Goal: Information Seeking & Learning: Learn about a topic

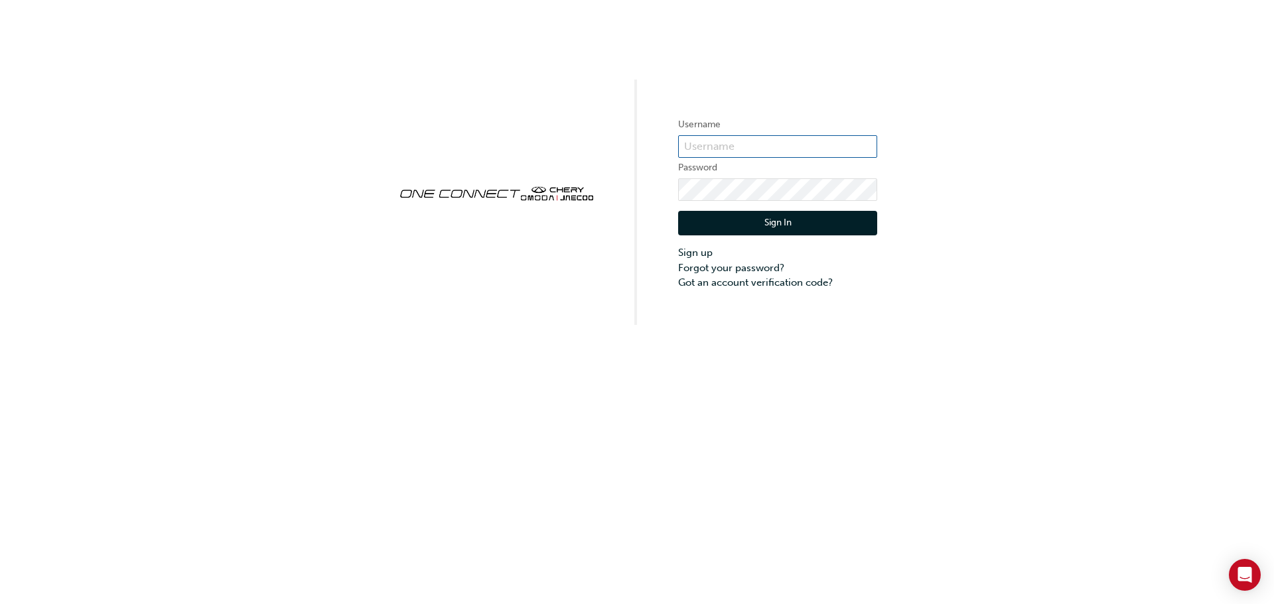
type input "CHAU0118"
click at [727, 220] on button "Sign In" at bounding box center [777, 223] width 199 height 25
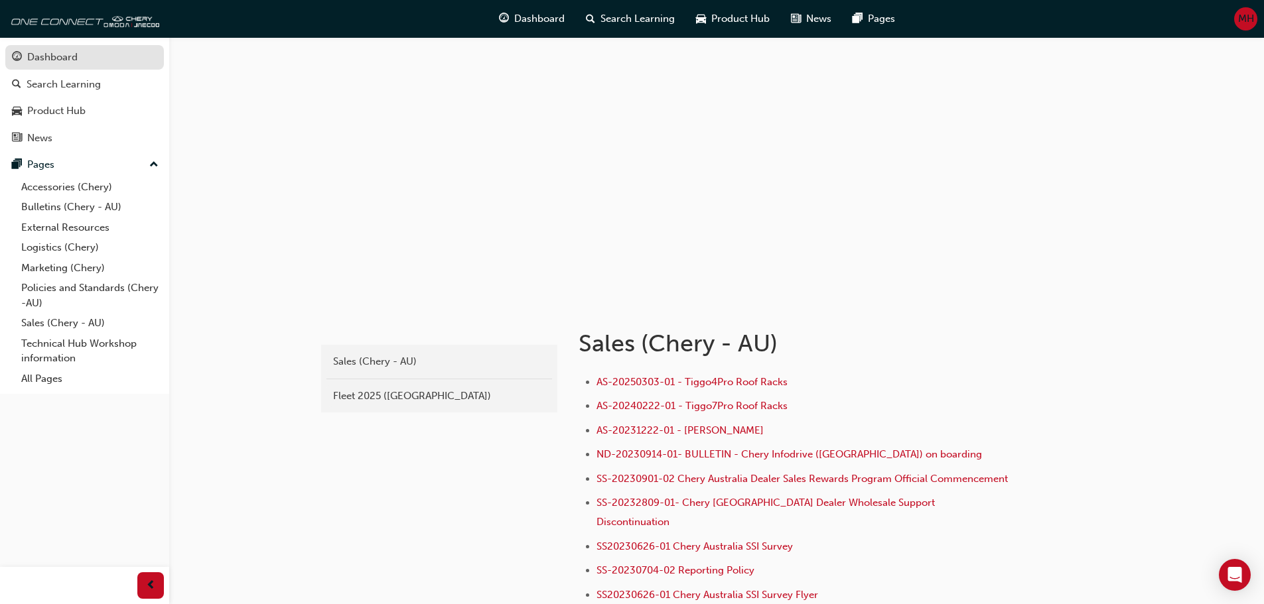
click at [70, 61] on div "Dashboard" at bounding box center [52, 57] width 50 height 15
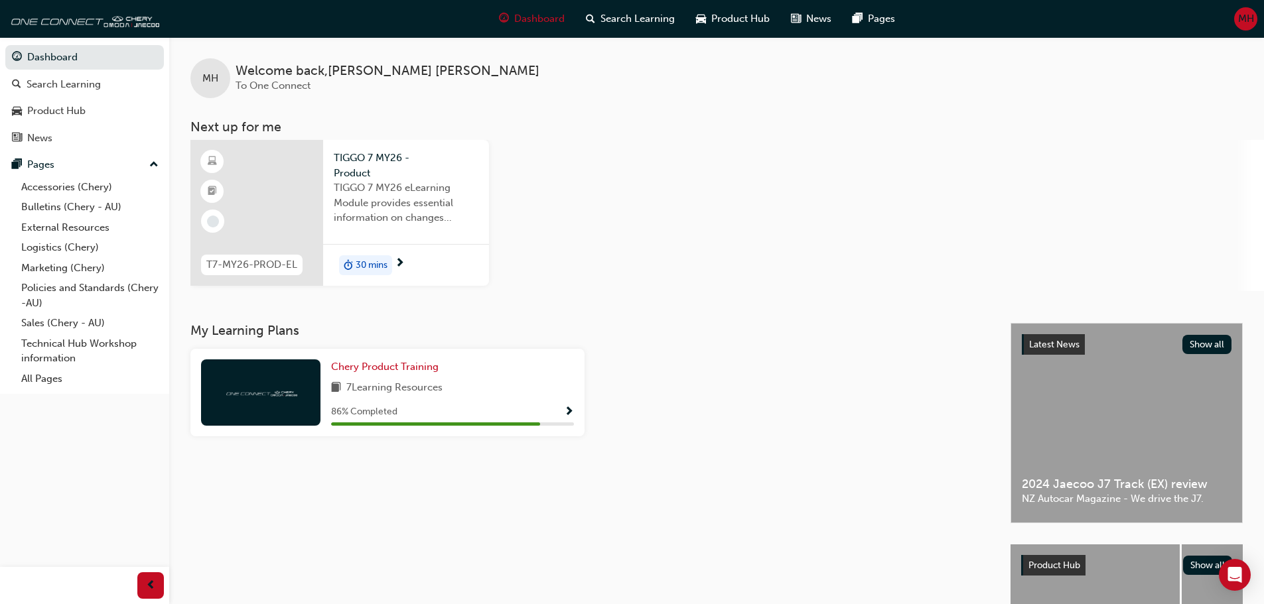
click at [401, 264] on span "next-icon" at bounding box center [400, 264] width 10 height 12
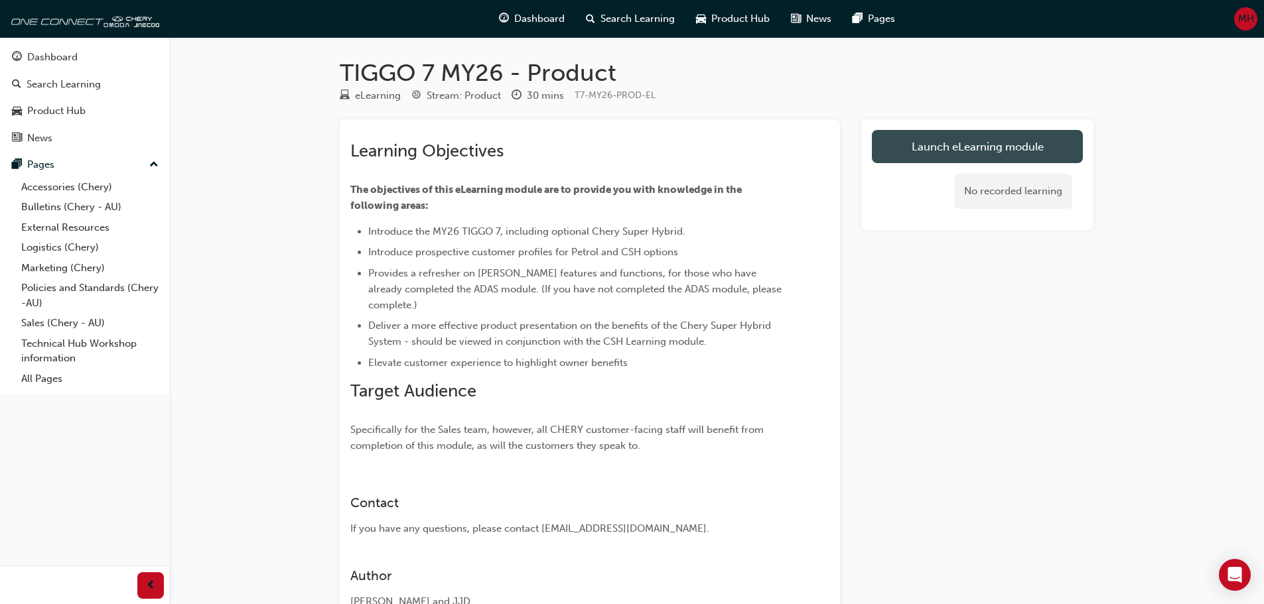
click at [951, 143] on link "Launch eLearning module" at bounding box center [977, 146] width 211 height 33
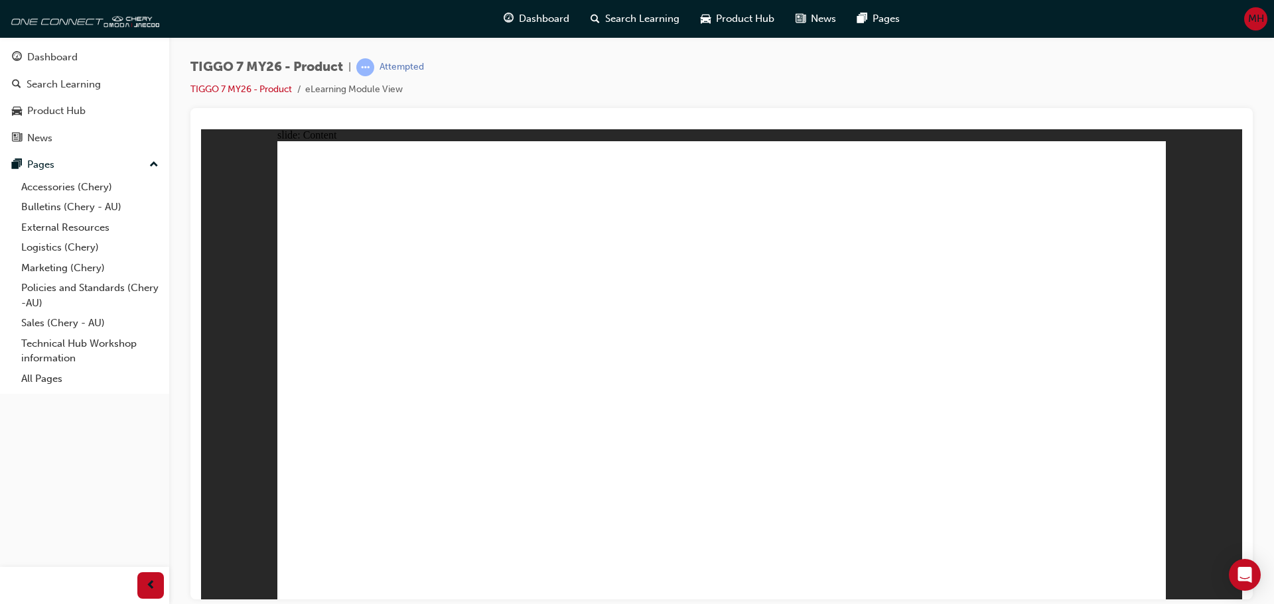
drag, startPoint x: 928, startPoint y: 251, endPoint x: 928, endPoint y: 176, distance: 75.6
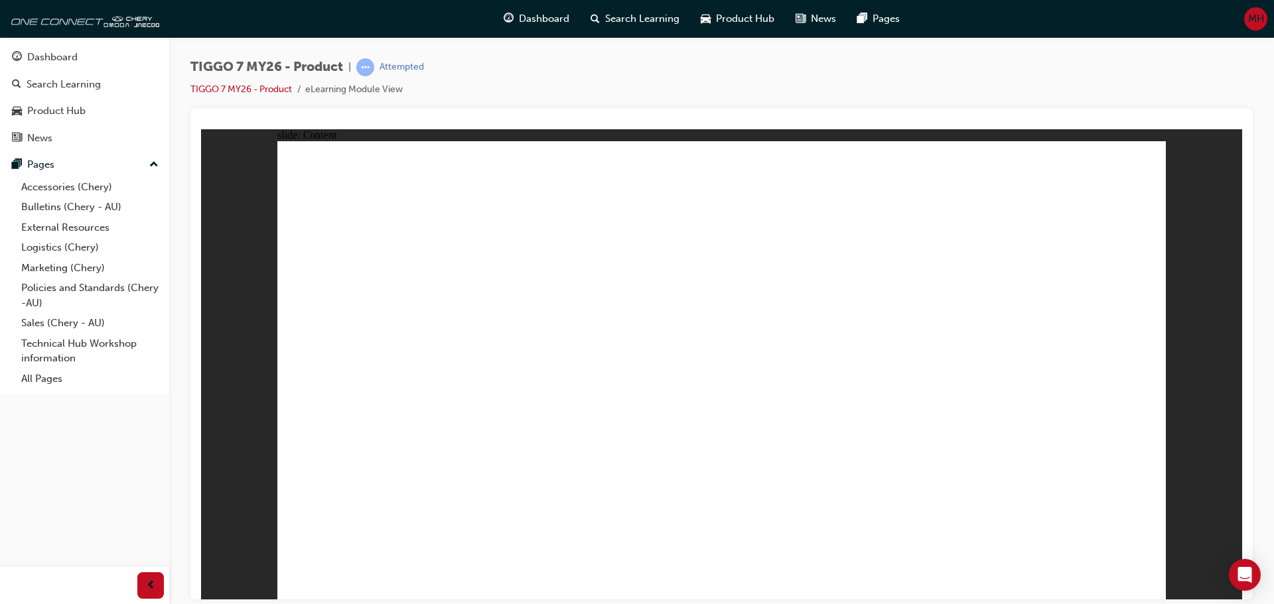
drag, startPoint x: 1005, startPoint y: 203, endPoint x: 1008, endPoint y: 209, distance: 6.8
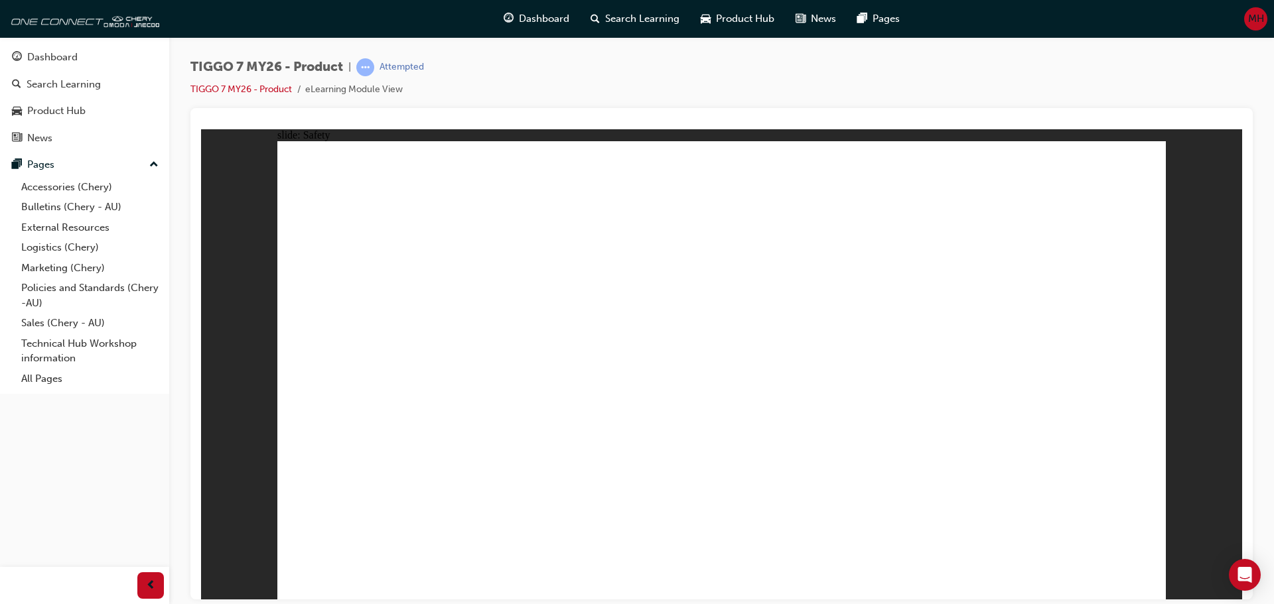
drag, startPoint x: 948, startPoint y: 396, endPoint x: 931, endPoint y: 297, distance: 100.9
drag, startPoint x: 911, startPoint y: 253, endPoint x: 881, endPoint y: 257, distance: 30.1
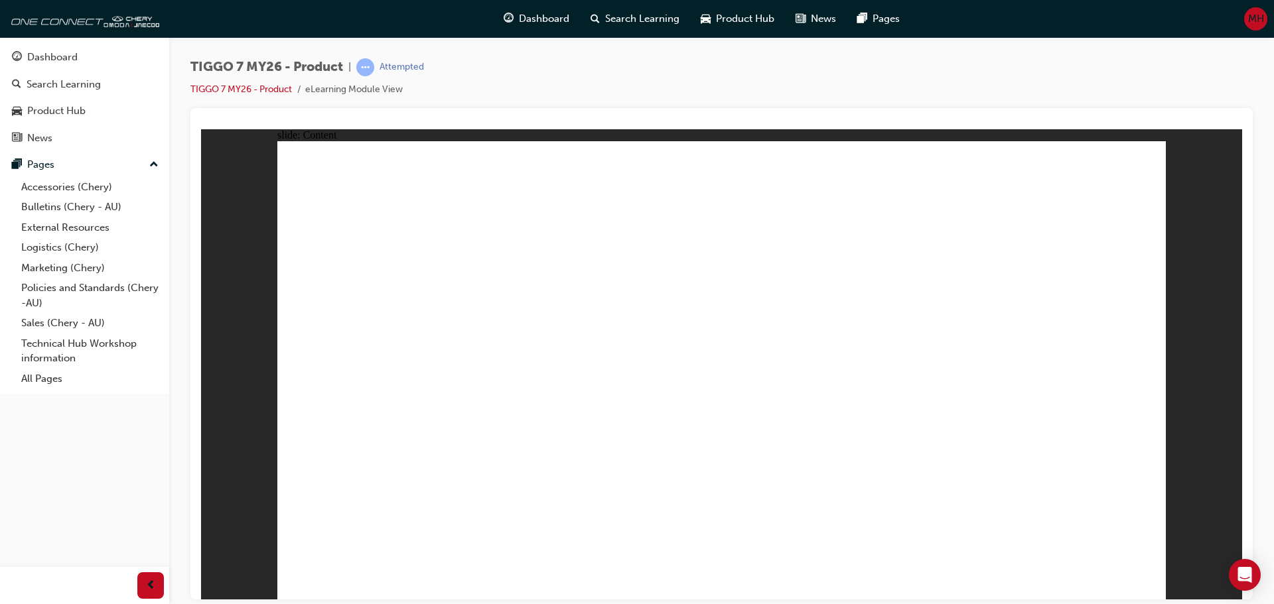
drag, startPoint x: 328, startPoint y: 498, endPoint x: 358, endPoint y: 457, distance: 50.7
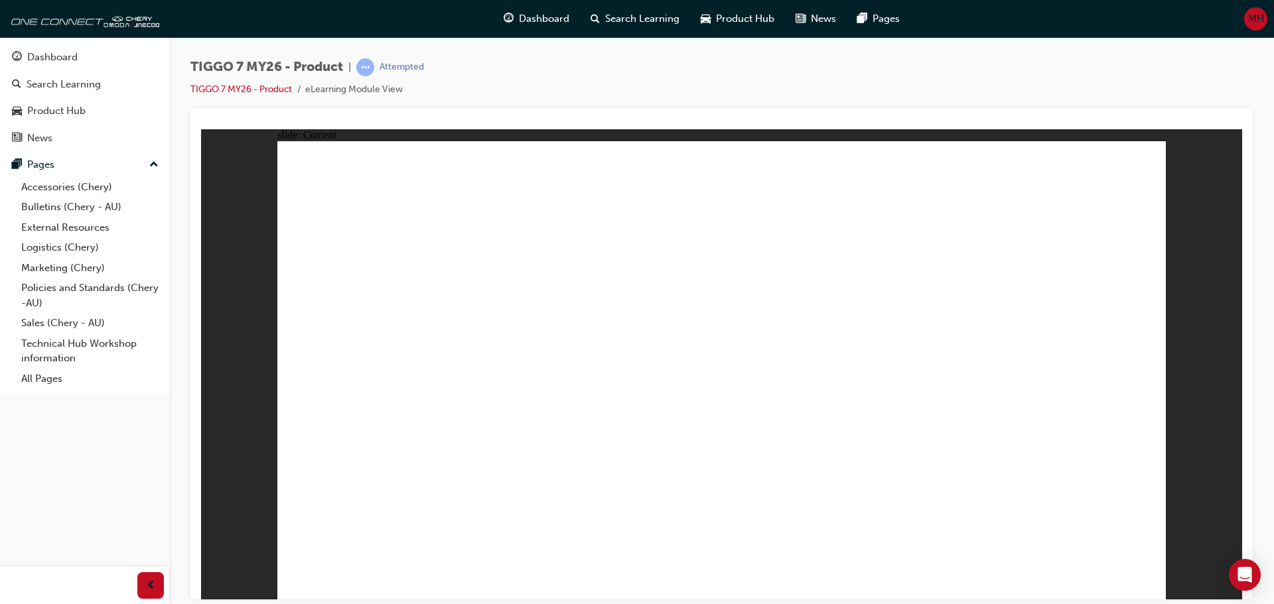
drag, startPoint x: 1149, startPoint y: 167, endPoint x: 356, endPoint y: 324, distance: 808.9
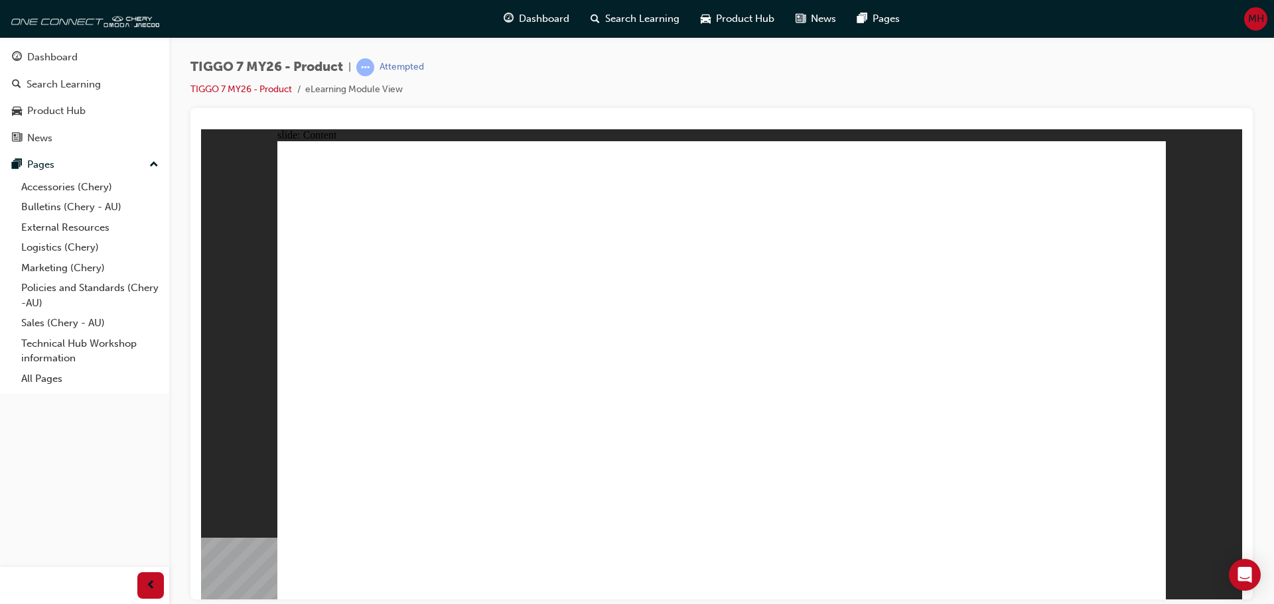
drag, startPoint x: 1144, startPoint y: 163, endPoint x: 1136, endPoint y: 163, distance: 8.0
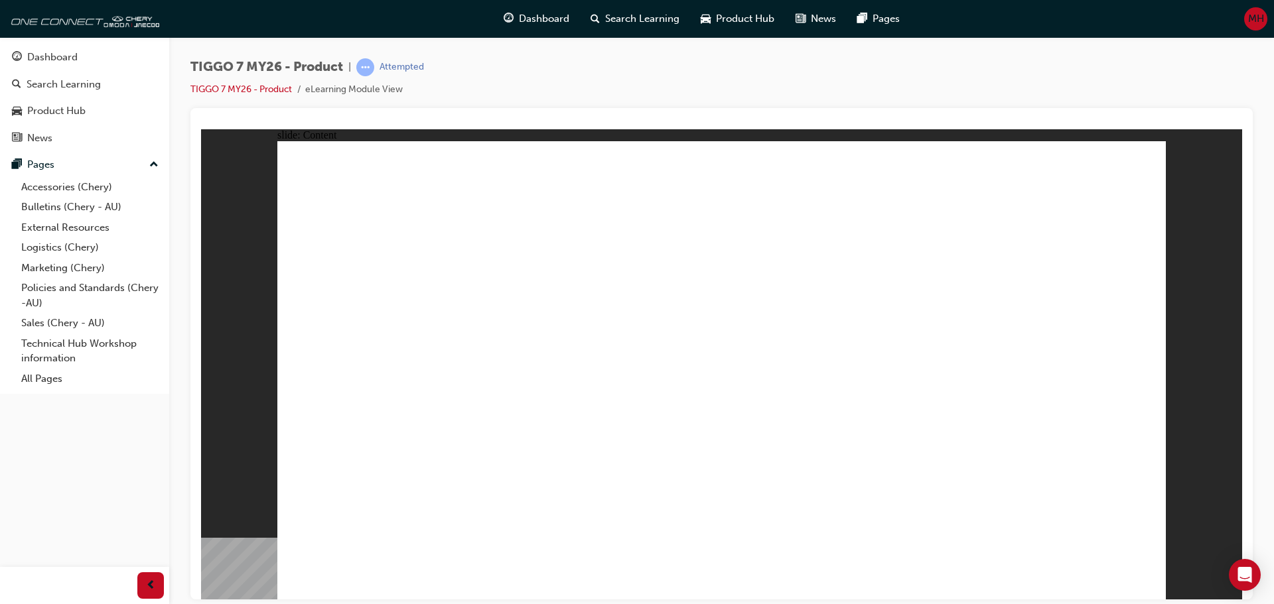
drag, startPoint x: 1138, startPoint y: 167, endPoint x: 1020, endPoint y: 272, distance: 158.4
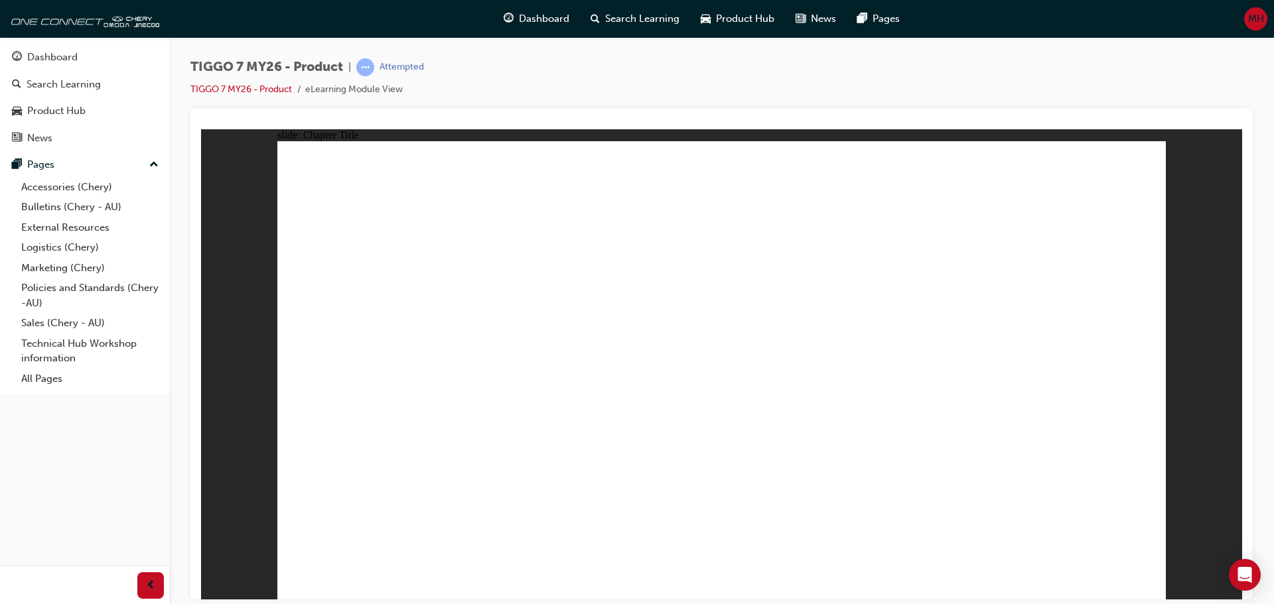
drag, startPoint x: 395, startPoint y: 274, endPoint x: 389, endPoint y: 310, distance: 36.3
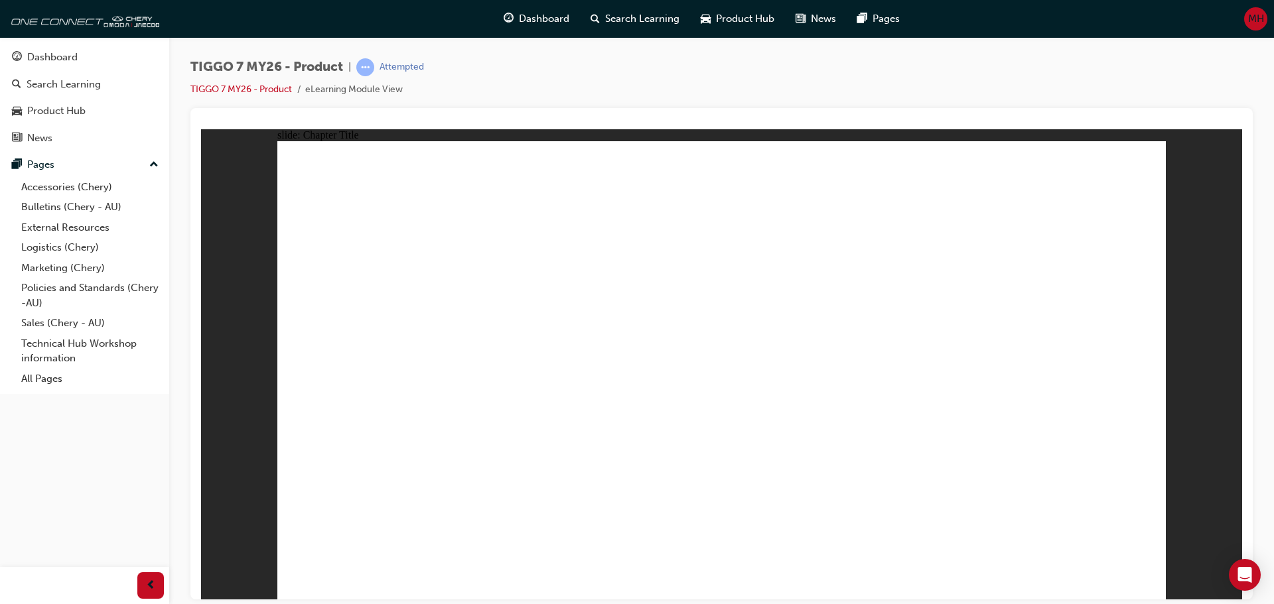
drag, startPoint x: 644, startPoint y: 181, endPoint x: 997, endPoint y: 398, distance: 414.4
drag, startPoint x: 856, startPoint y: 205, endPoint x: 376, endPoint y: 399, distance: 517.4
drag, startPoint x: 1105, startPoint y: 200, endPoint x: 926, endPoint y: 405, distance: 272.2
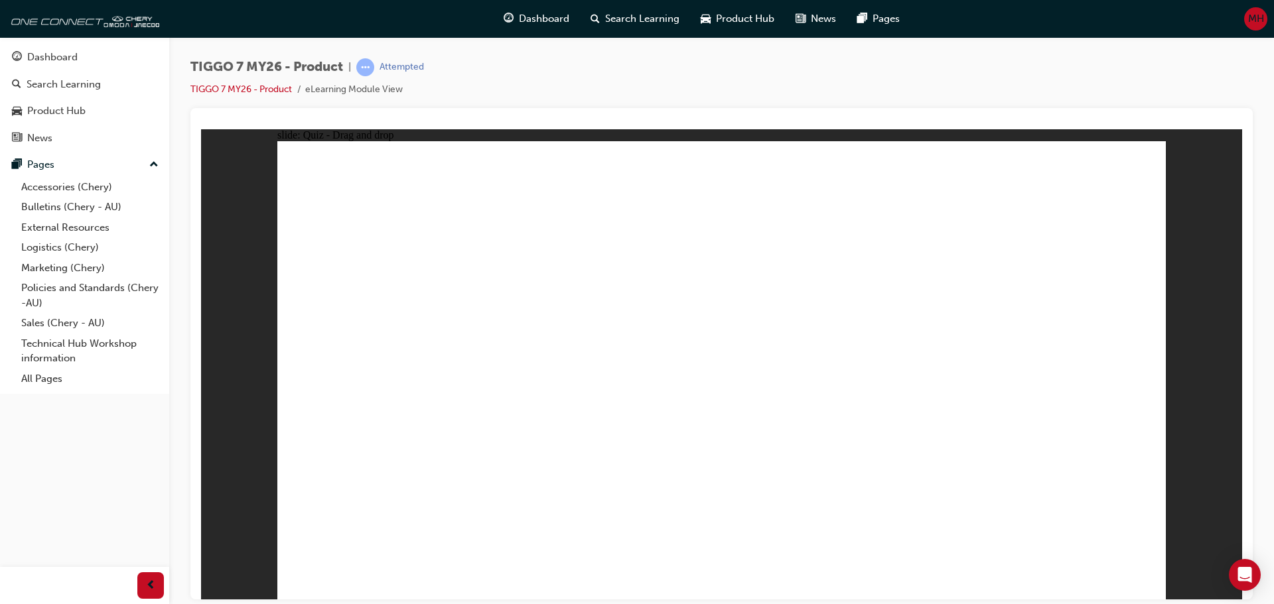
drag, startPoint x: 820, startPoint y: 283, endPoint x: 786, endPoint y: 300, distance: 38.0
drag, startPoint x: 1022, startPoint y: 284, endPoint x: 783, endPoint y: 394, distance: 263.0
drag, startPoint x: 814, startPoint y: 271, endPoint x: 918, endPoint y: 293, distance: 107.1
drag, startPoint x: 883, startPoint y: 398, endPoint x: 563, endPoint y: 388, distance: 320.7
drag, startPoint x: 805, startPoint y: 291, endPoint x: 871, endPoint y: 363, distance: 97.7
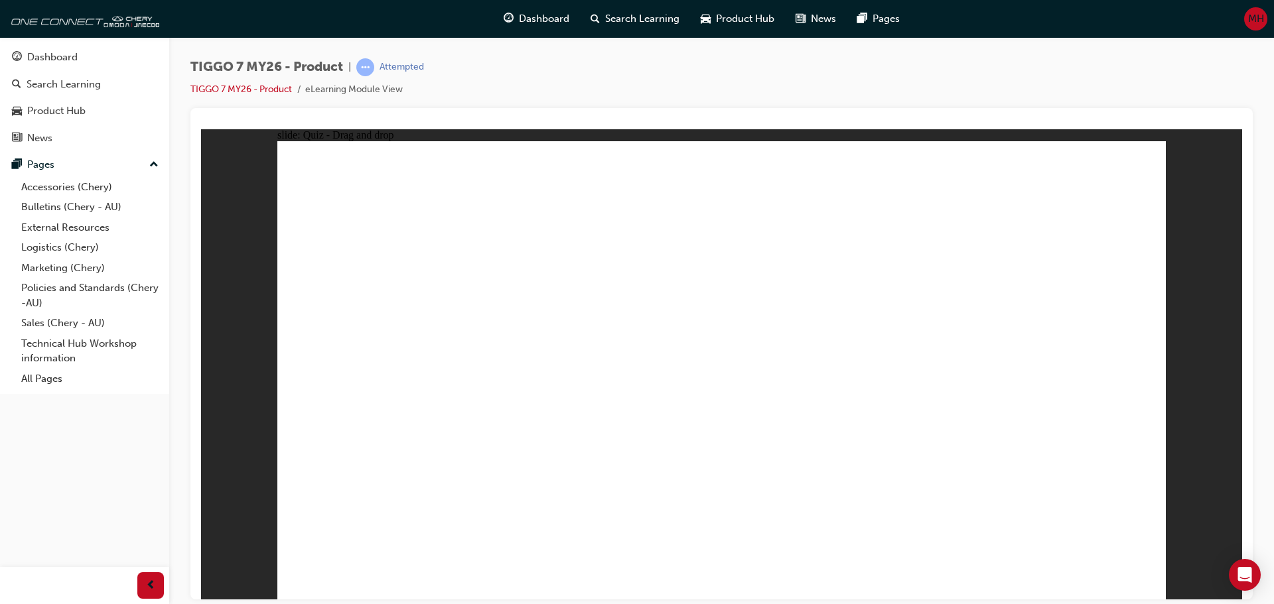
drag, startPoint x: 756, startPoint y: 249, endPoint x: 476, endPoint y: 421, distance: 328.8
drag, startPoint x: 862, startPoint y: 233, endPoint x: 429, endPoint y: 391, distance: 460.6
drag, startPoint x: 1064, startPoint y: 232, endPoint x: 790, endPoint y: 412, distance: 328.3
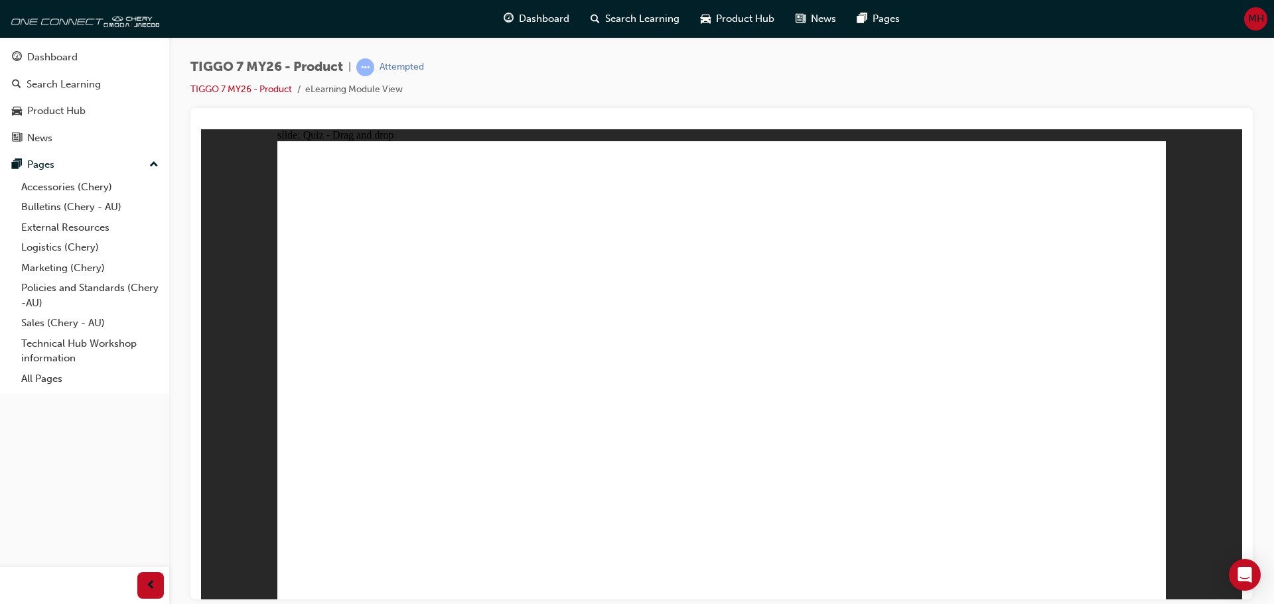
drag, startPoint x: 776, startPoint y: 267, endPoint x: 787, endPoint y: 427, distance: 160.9
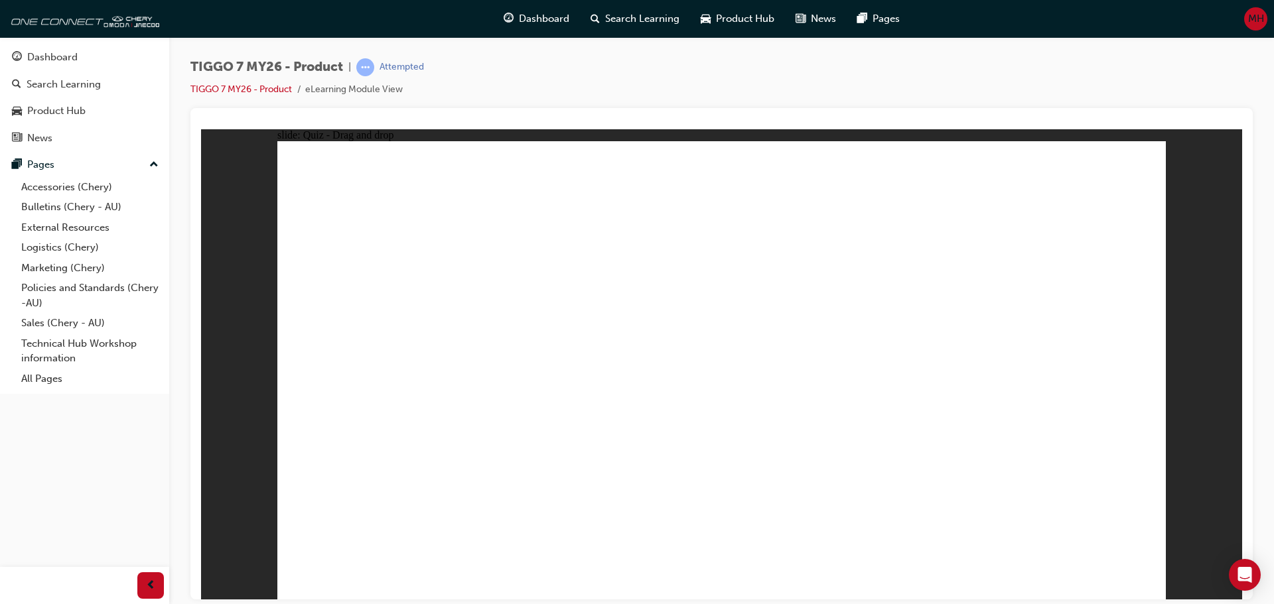
drag, startPoint x: 745, startPoint y: 226, endPoint x: 536, endPoint y: 364, distance: 250.5
drag, startPoint x: 856, startPoint y: 222, endPoint x: 484, endPoint y: 424, distance: 423.7
drag, startPoint x: 963, startPoint y: 271, endPoint x: 860, endPoint y: 399, distance: 164.3
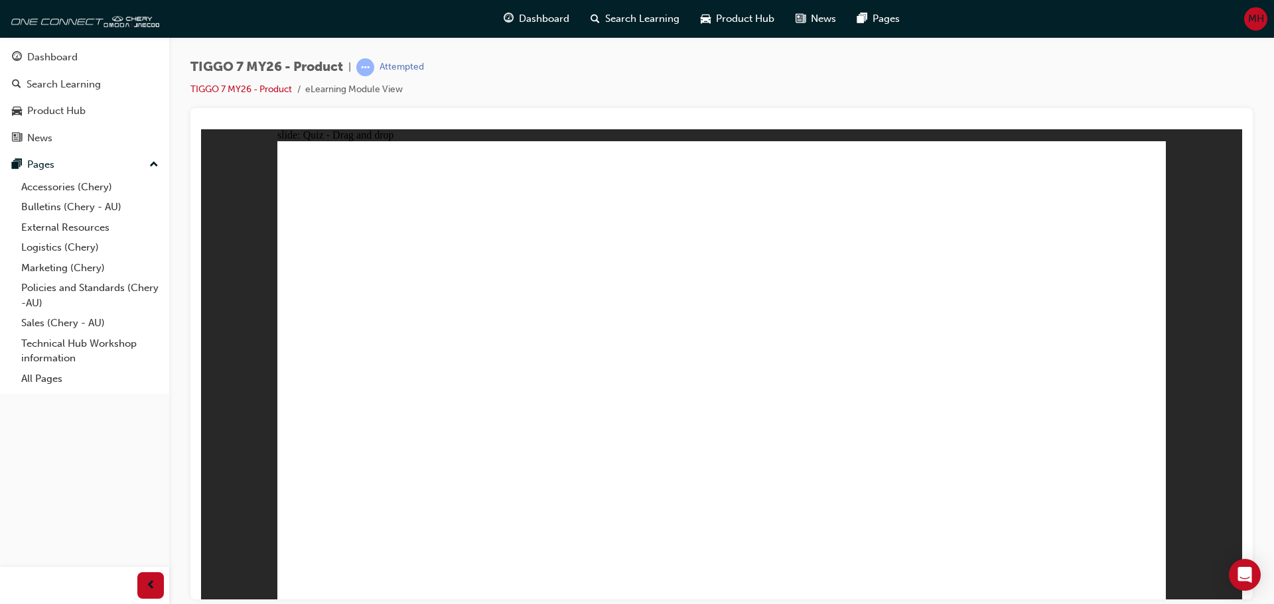
radio input "true"
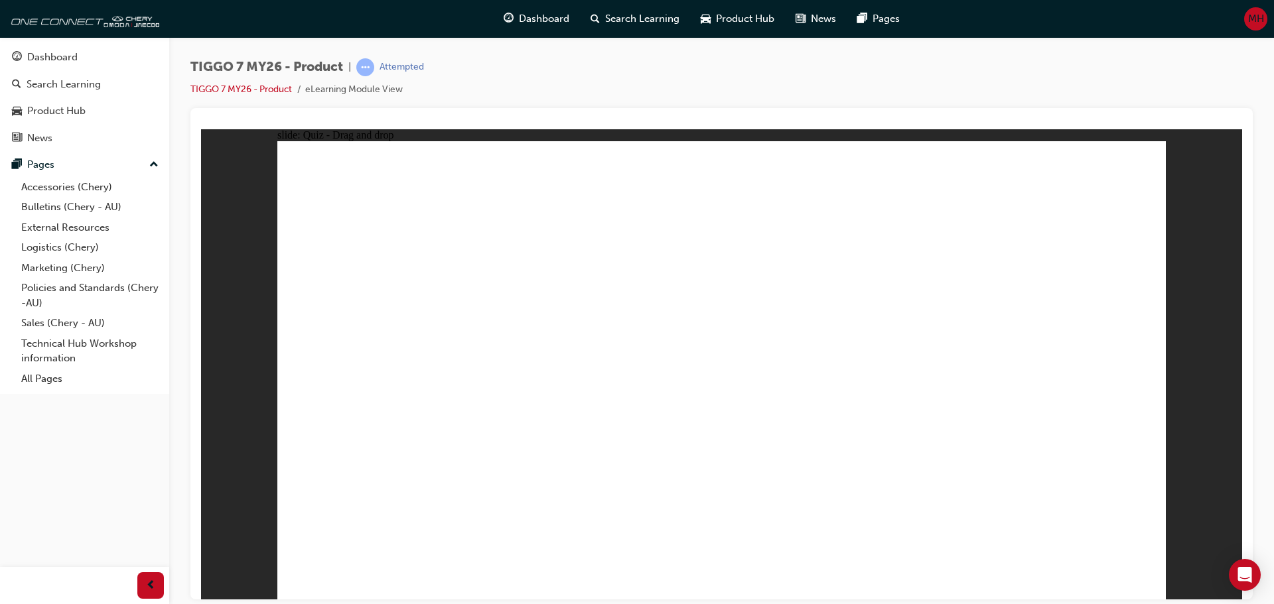
drag, startPoint x: 845, startPoint y: 252, endPoint x: 877, endPoint y: 421, distance: 172.2
drag, startPoint x: 825, startPoint y: 301, endPoint x: 804, endPoint y: 407, distance: 108.8
drag, startPoint x: 727, startPoint y: 238, endPoint x: 769, endPoint y: 332, distance: 102.7
drag, startPoint x: 741, startPoint y: 242, endPoint x: 738, endPoint y: 230, distance: 12.2
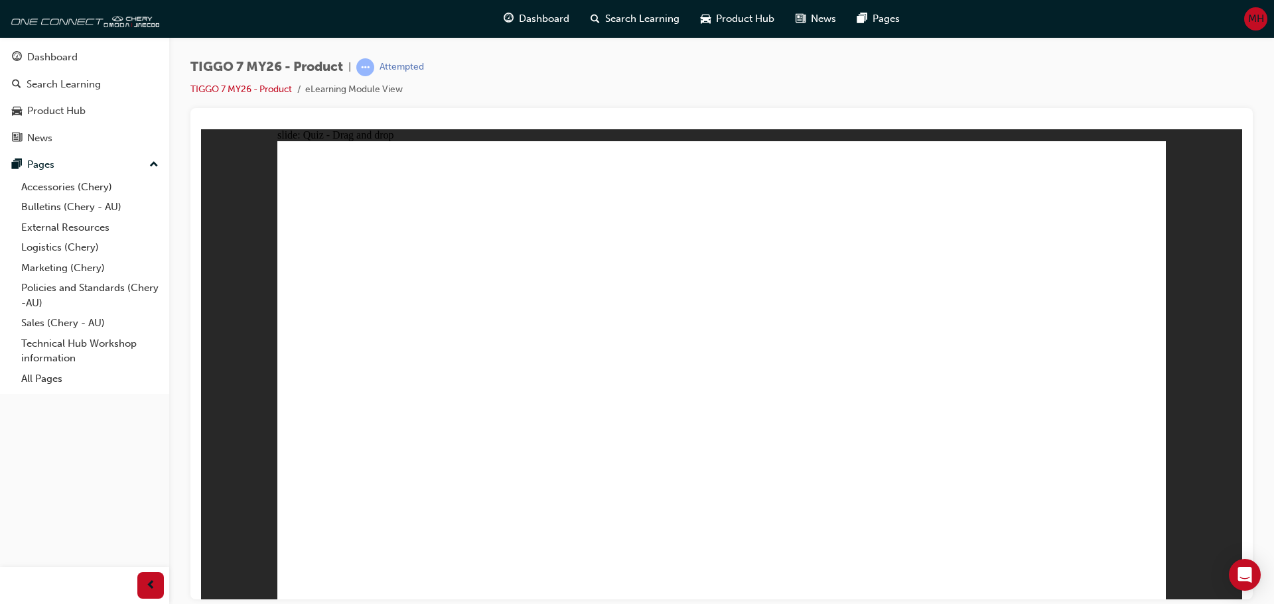
drag, startPoint x: 738, startPoint y: 228, endPoint x: 796, endPoint y: 410, distance: 191.6
drag, startPoint x: 736, startPoint y: 209, endPoint x: 835, endPoint y: 416, distance: 229.7
drag, startPoint x: 863, startPoint y: 332, endPoint x: 859, endPoint y: 420, distance: 88.3
drag, startPoint x: 1008, startPoint y: 224, endPoint x: 844, endPoint y: 412, distance: 249.2
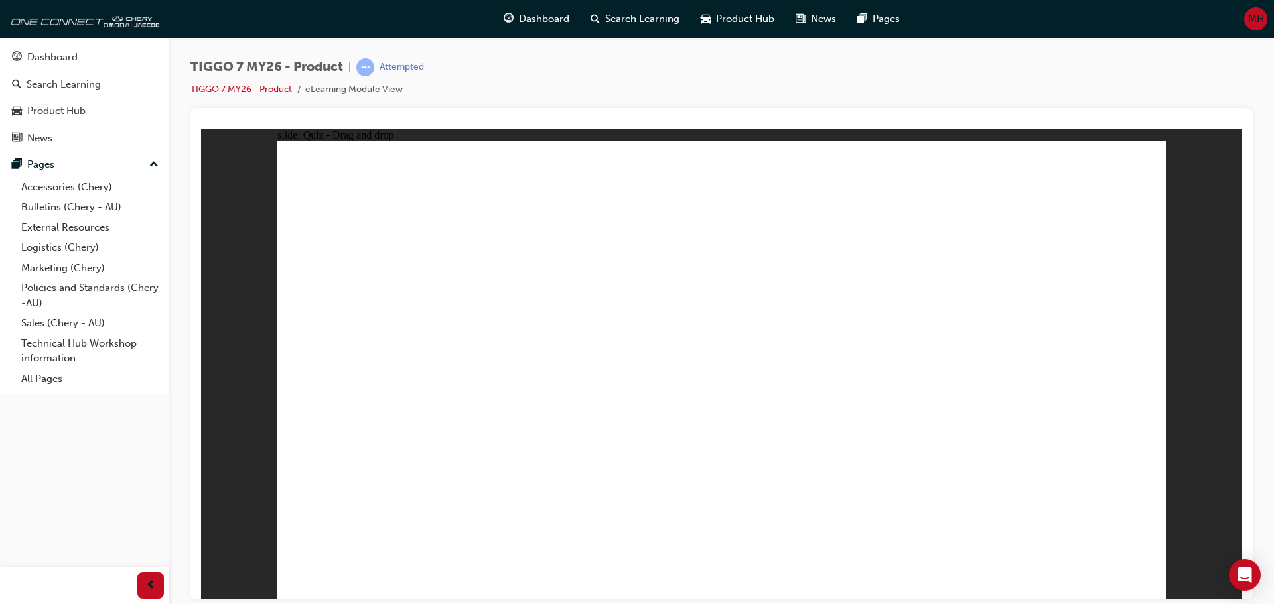
drag, startPoint x: 1007, startPoint y: 194, endPoint x: 826, endPoint y: 441, distance: 305.8
radio input "true"
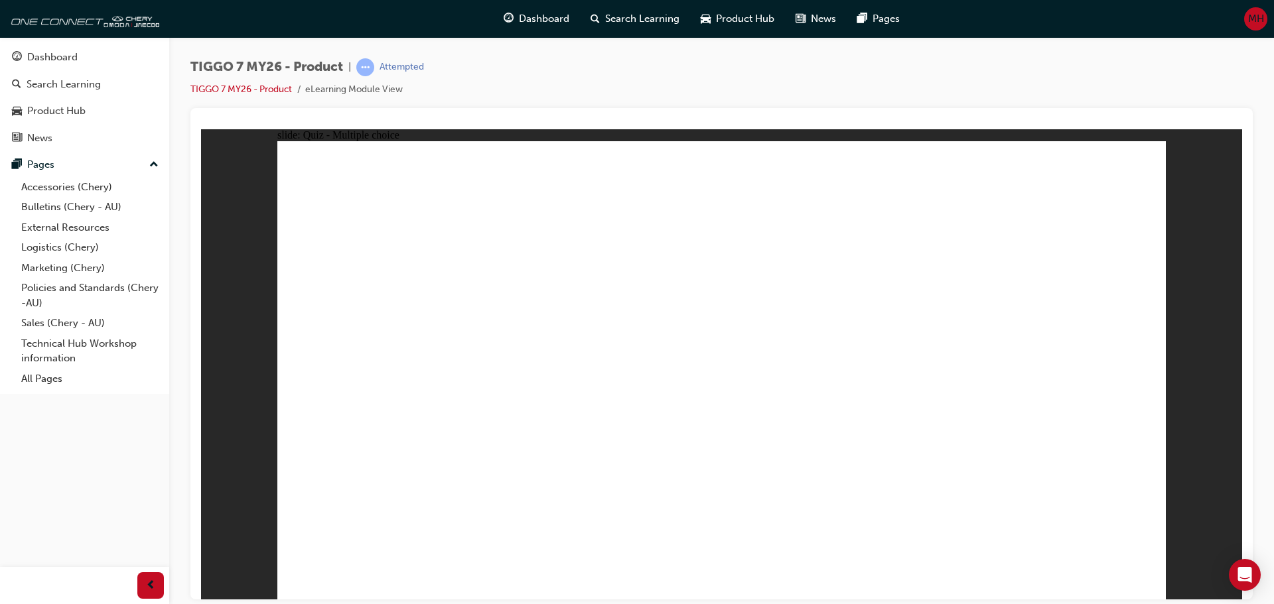
drag, startPoint x: 1046, startPoint y: 190, endPoint x: 394, endPoint y: 404, distance: 686.4
drag, startPoint x: 756, startPoint y: 263, endPoint x: 908, endPoint y: 411, distance: 212.6
drag, startPoint x: 792, startPoint y: 299, endPoint x: 754, endPoint y: 402, distance: 109.8
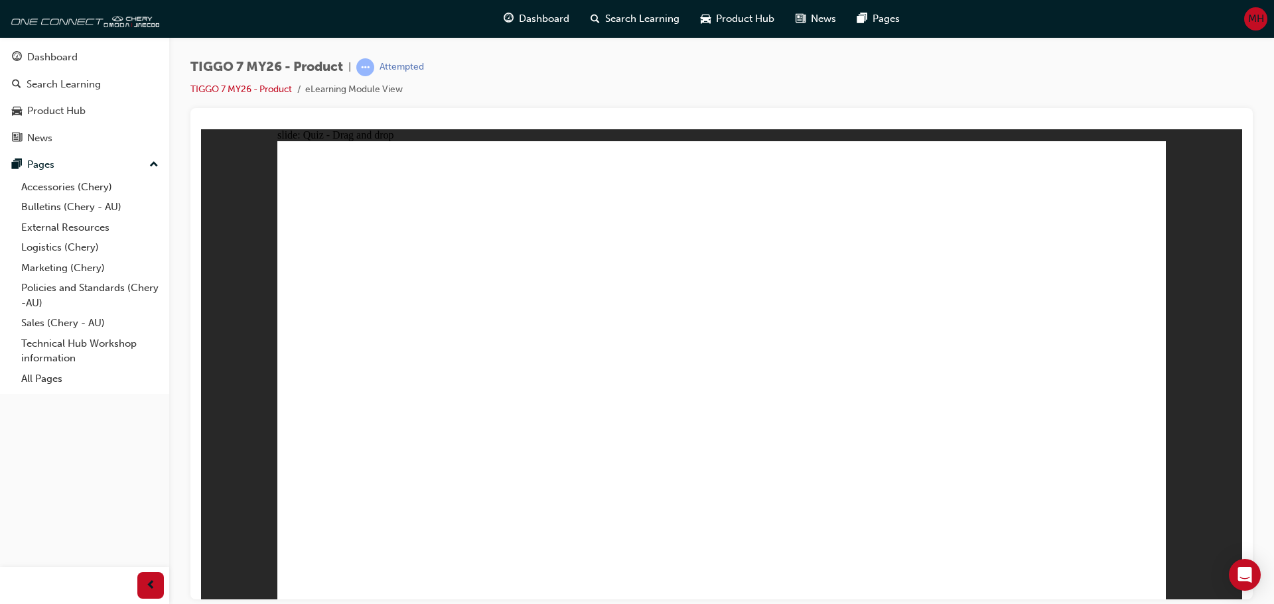
drag, startPoint x: 826, startPoint y: 198, endPoint x: 502, endPoint y: 406, distance: 385.0
drag, startPoint x: 985, startPoint y: 265, endPoint x: 1047, endPoint y: 380, distance: 130.3
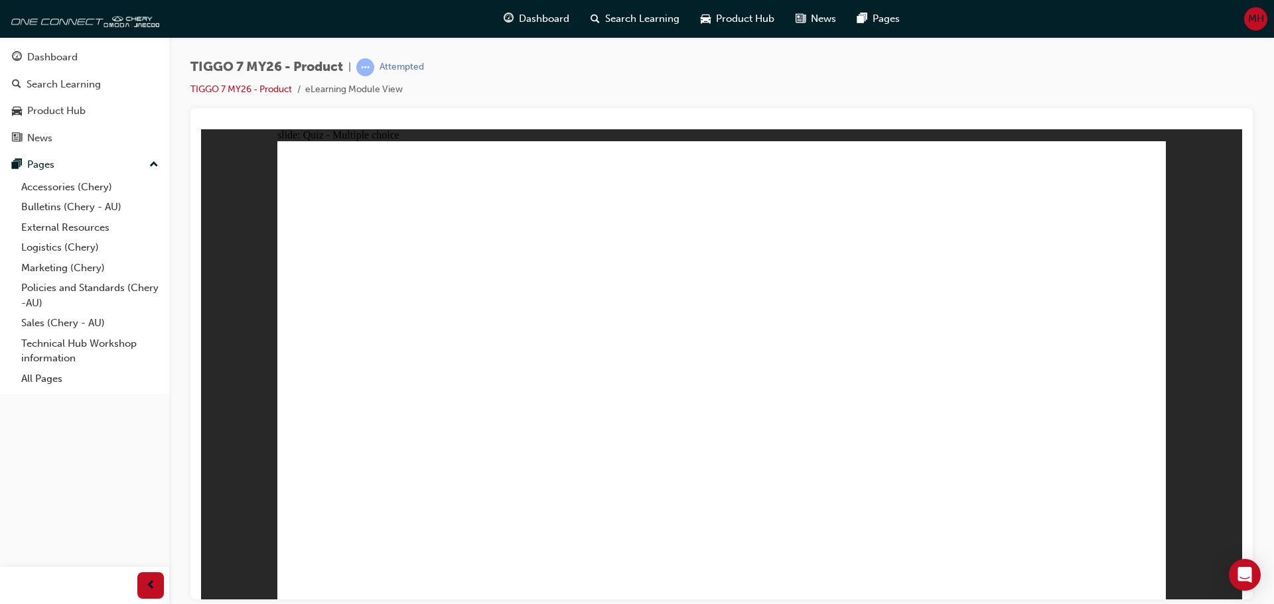
radio input "true"
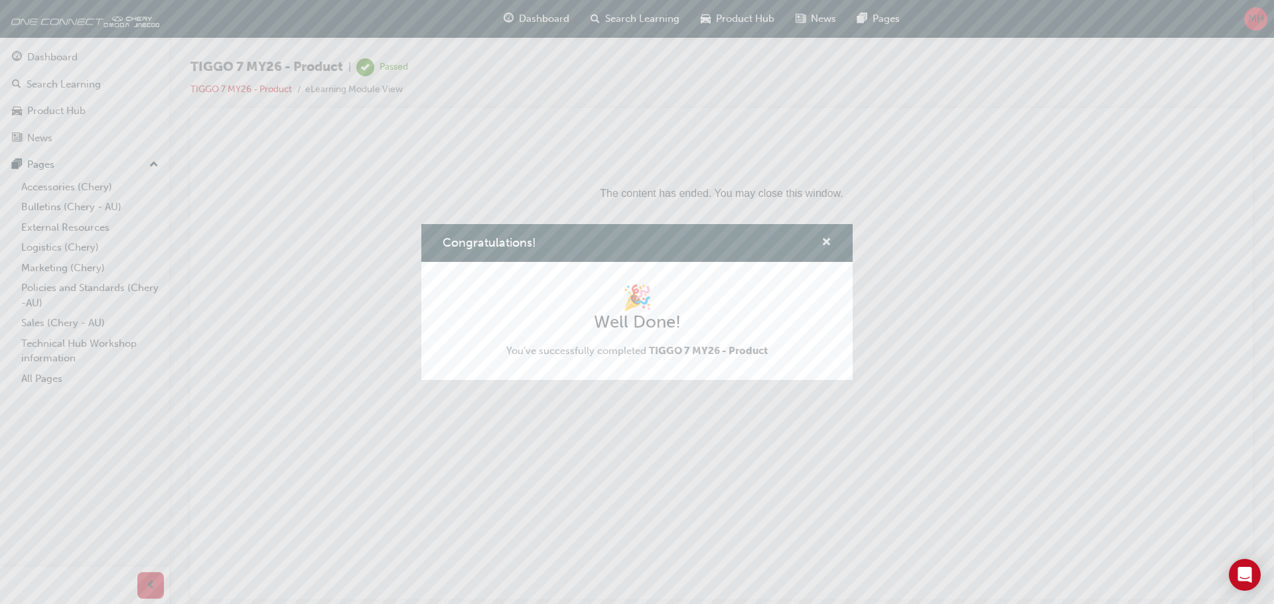
click at [831, 241] on span "cross-icon" at bounding box center [826, 244] width 10 height 12
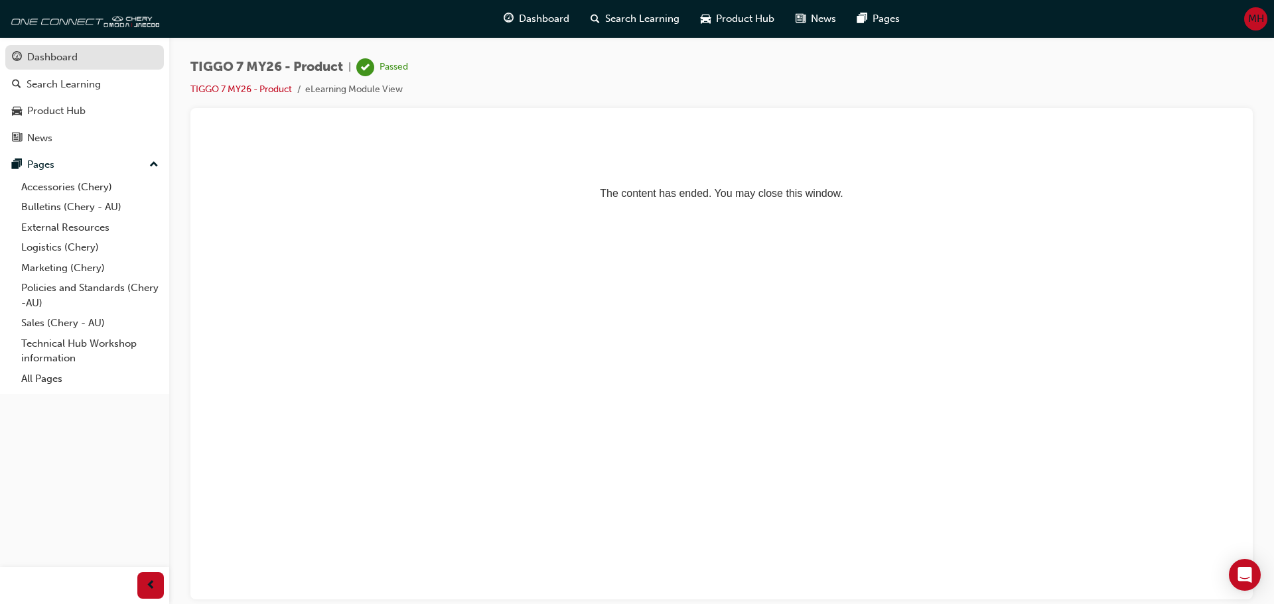
click at [84, 57] on div "Dashboard" at bounding box center [84, 57] width 145 height 17
